Goal: Navigation & Orientation: Find specific page/section

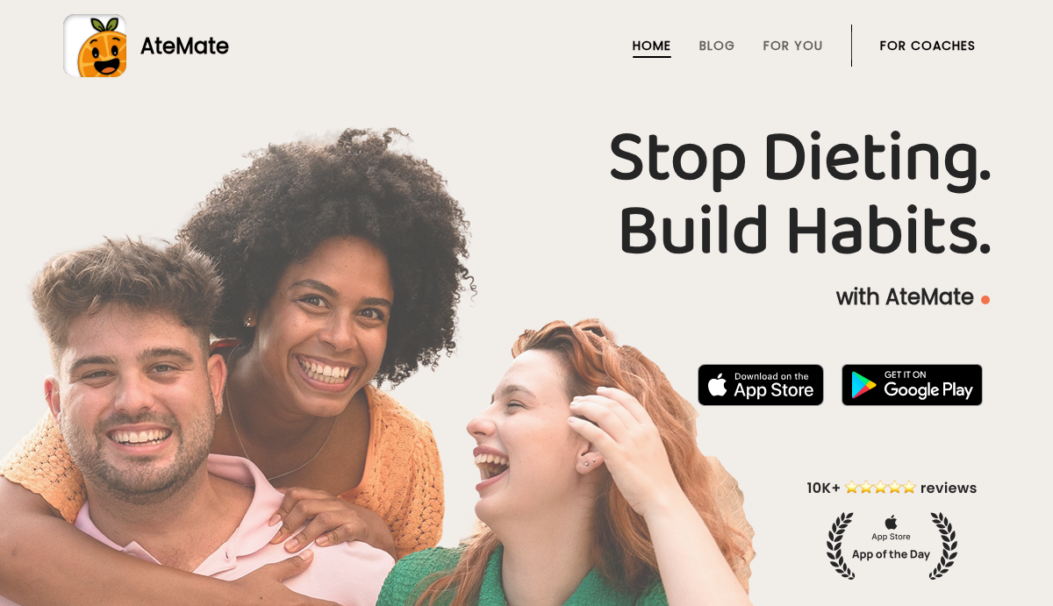
click at [925, 54] on li "For Coaches" at bounding box center [928, 46] width 96 height 42
click at [926, 48] on link "For Coaches" at bounding box center [928, 46] width 96 height 14
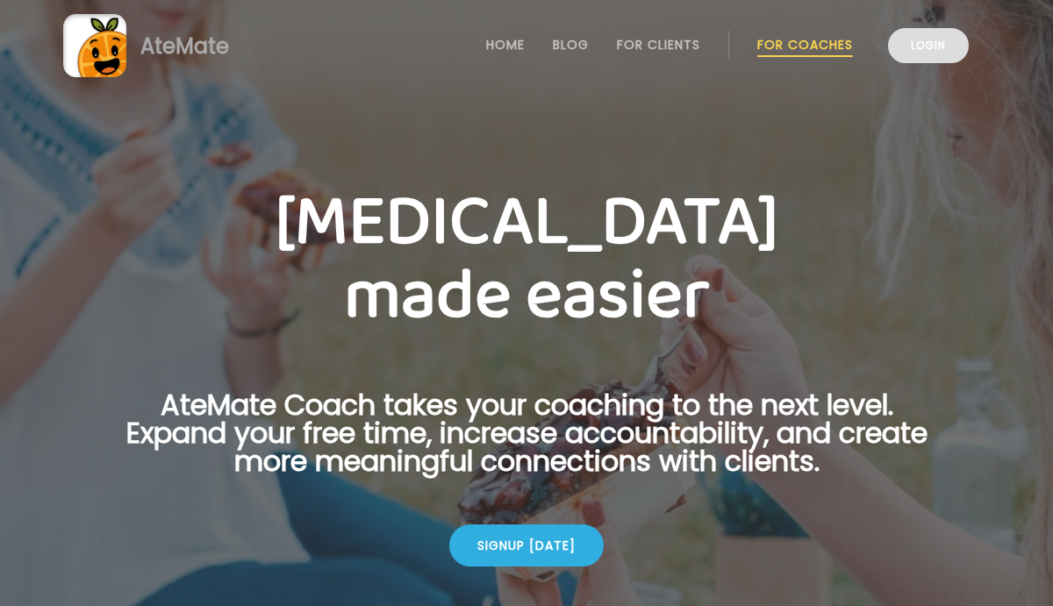
click at [917, 56] on link "Login" at bounding box center [928, 45] width 81 height 35
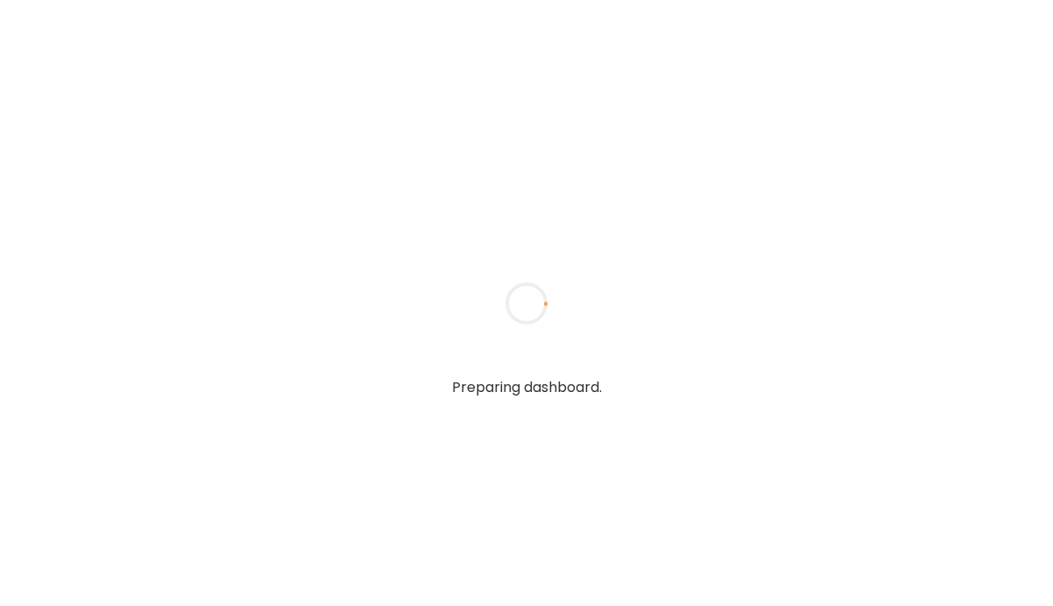
type input "*****"
type input "**********"
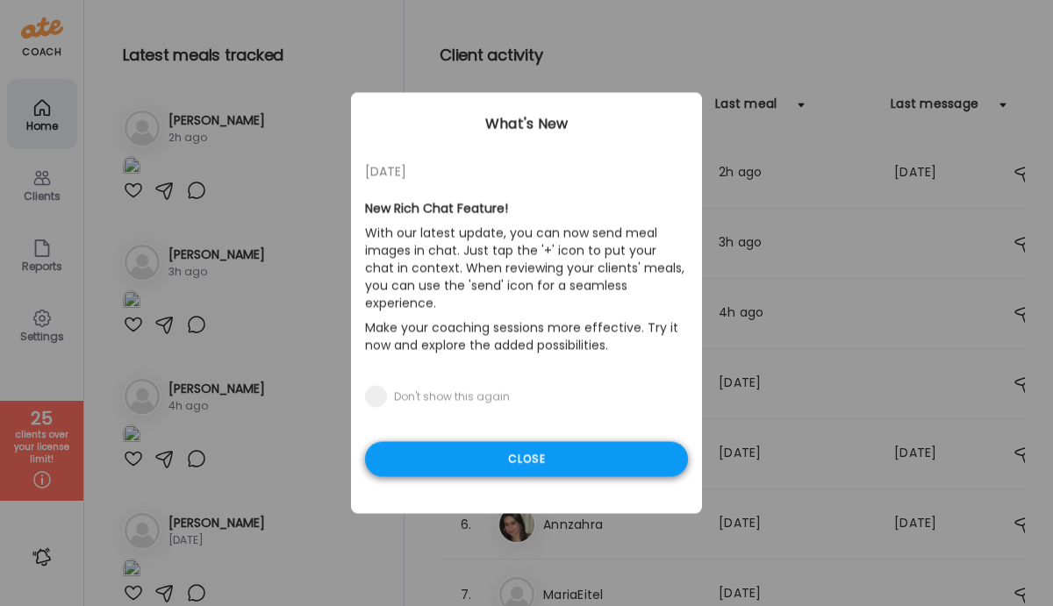
type input "**********"
click at [492, 442] on div "Close" at bounding box center [526, 459] width 323 height 35
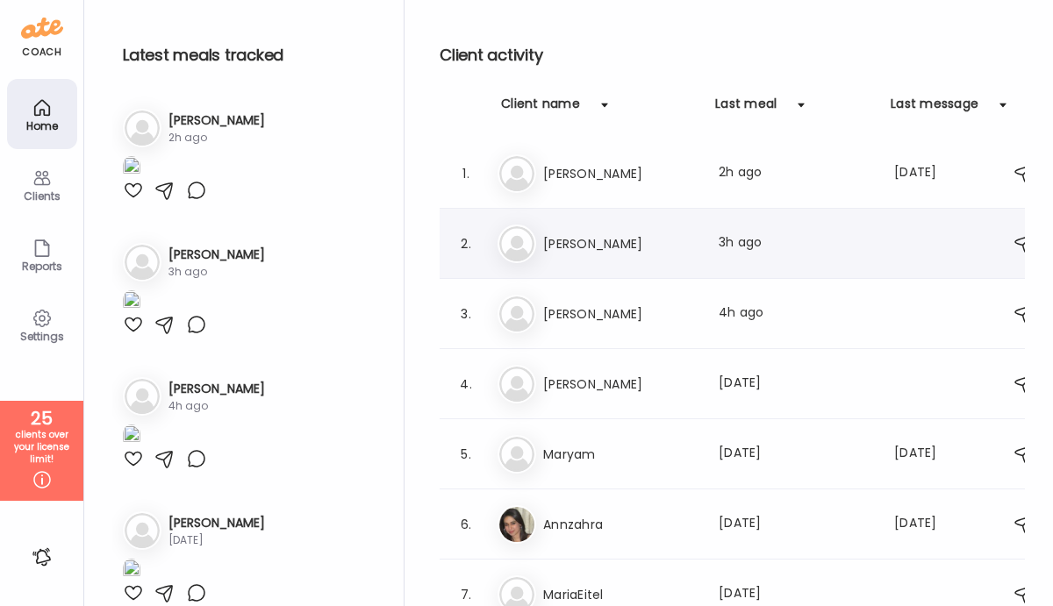
click at [561, 246] on h3 "Natasha" at bounding box center [620, 243] width 154 height 21
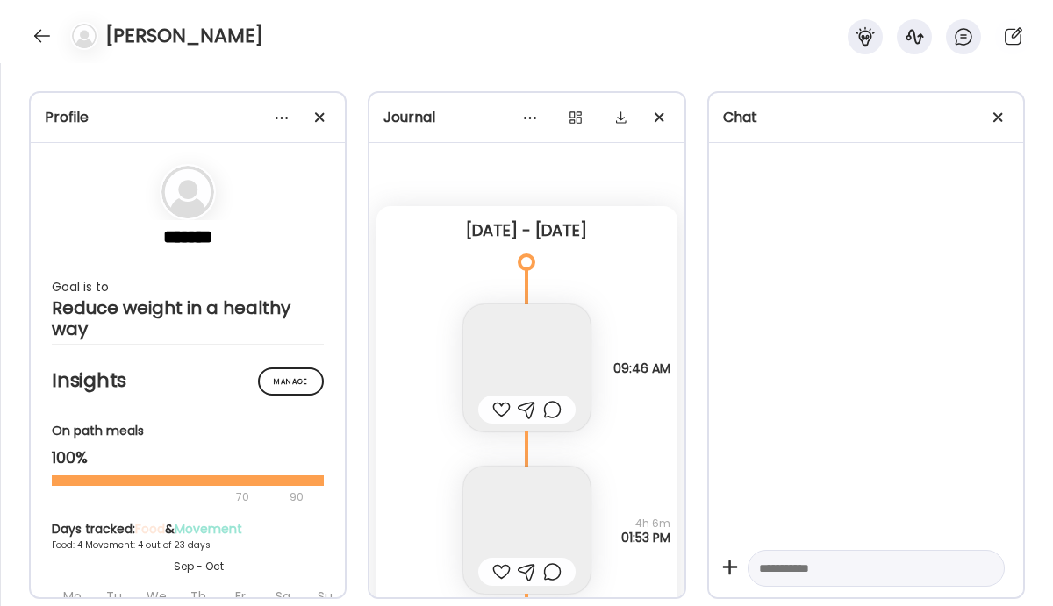
scroll to position [4470, 0]
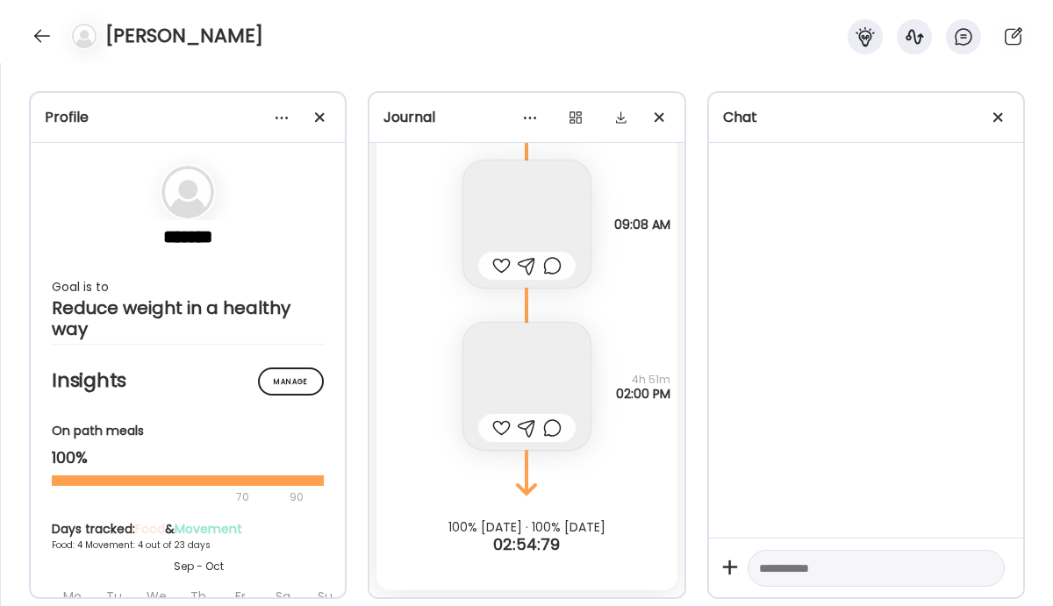
click at [538, 217] on img at bounding box center [526, 224] width 127 height 127
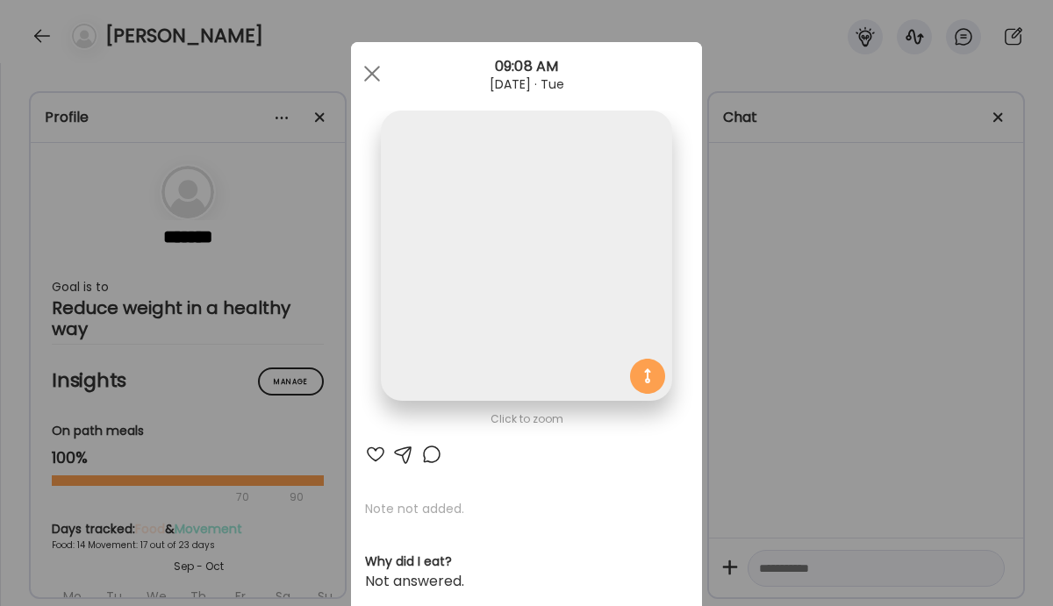
scroll to position [21958, 0]
click at [375, 76] on span at bounding box center [372, 74] width 16 height 16
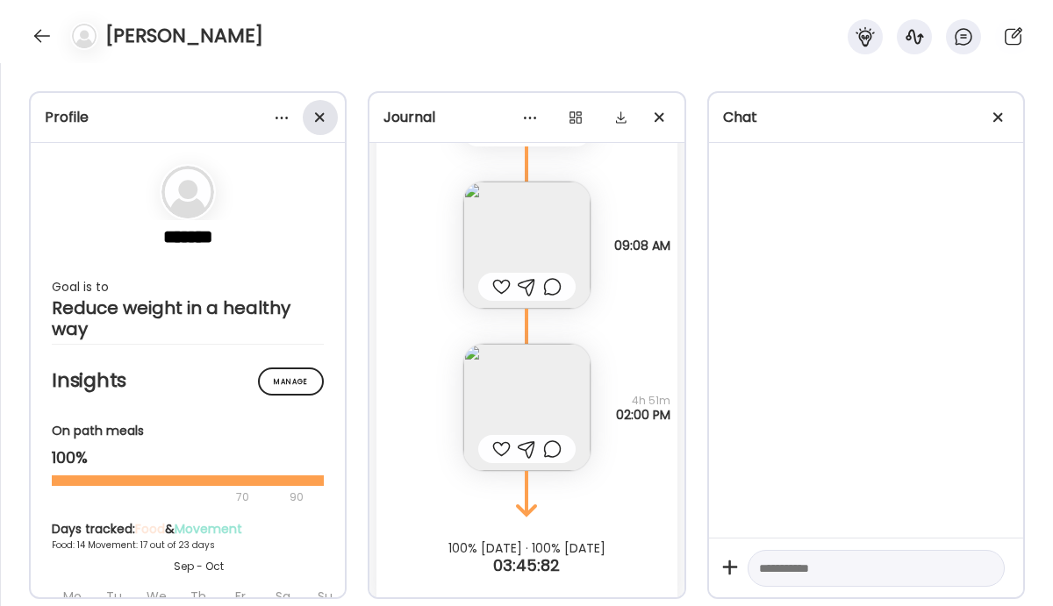
click at [323, 116] on div at bounding box center [320, 117] width 35 height 35
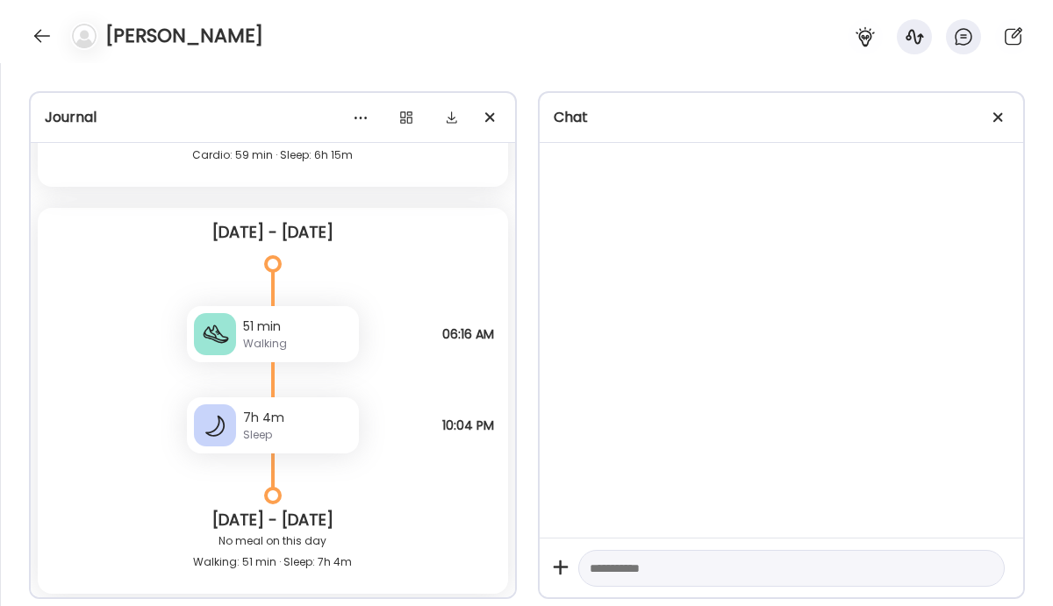
scroll to position [23756, 0]
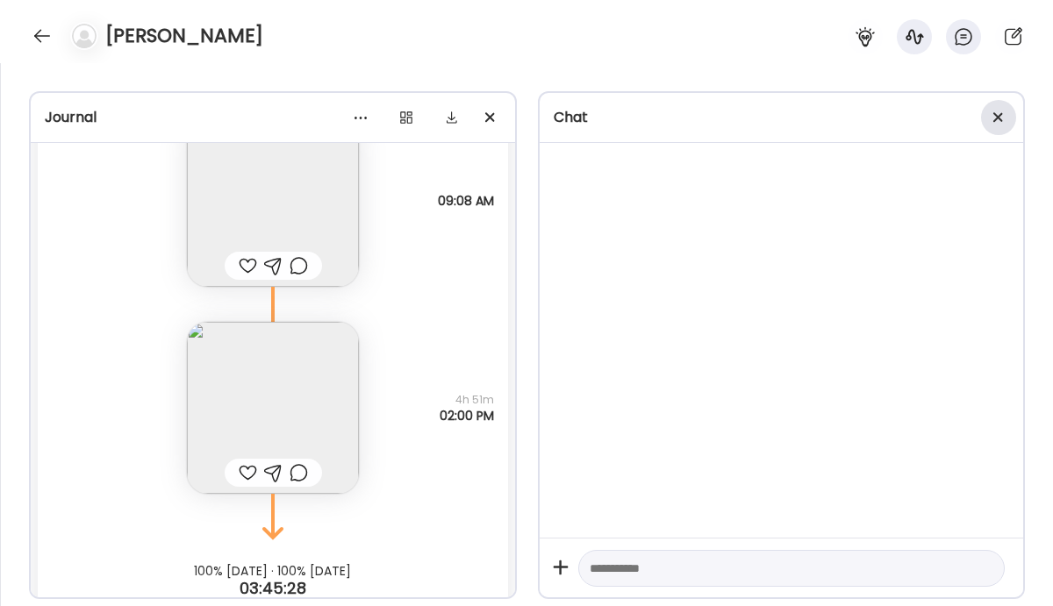
click at [999, 120] on span at bounding box center [998, 117] width 10 height 10
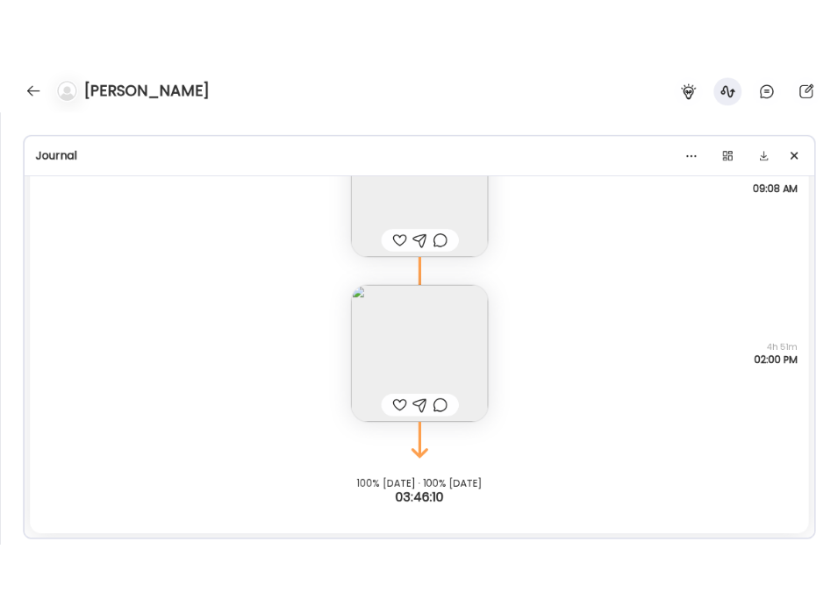
scroll to position [23719, 0]
